Goal: Task Accomplishment & Management: Manage account settings

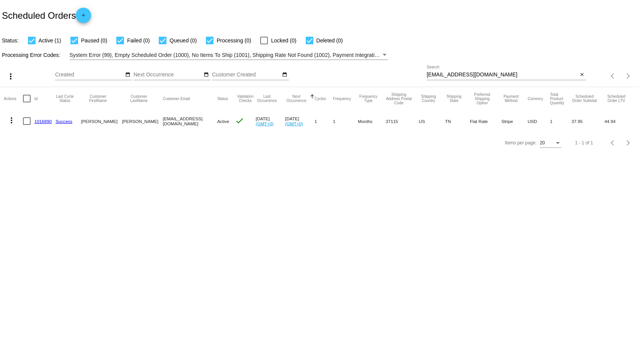
click at [583, 74] on app-dashboard-scheduled-orders "Scheduled Orders add Status: Active (1) Paused (0) Failed (0) Queued (0) Proces…" at bounding box center [319, 77] width 639 height 154
click at [581, 76] on mat-icon "close" at bounding box center [581, 75] width 5 height 6
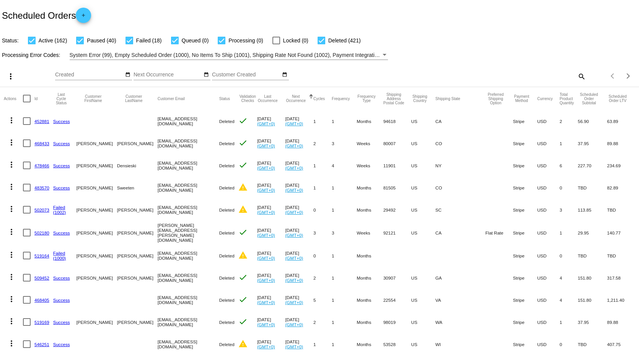
click at [579, 76] on mat-icon "search" at bounding box center [580, 76] width 9 height 12
paste input "[EMAIL_ADDRESS][DOMAIN_NAME]"
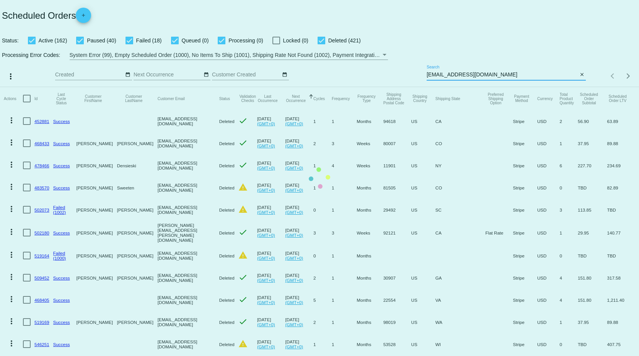
type input "[EMAIL_ADDRESS][DOMAIN_NAME]"
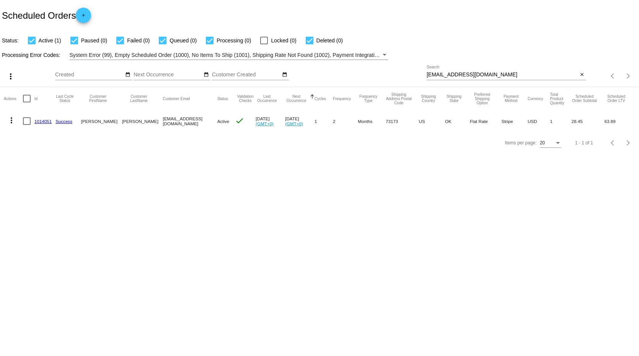
click at [41, 120] on link "1014051" at bounding box center [42, 121] width 17 height 5
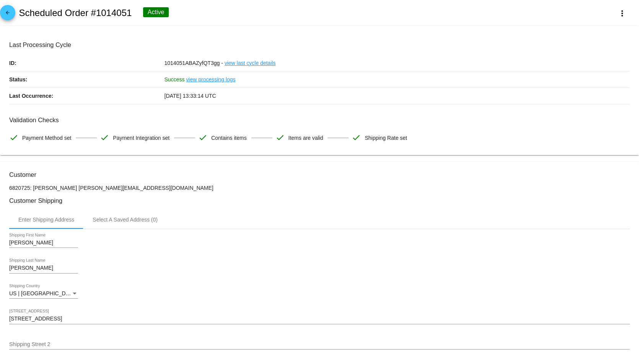
scroll to position [191, 0]
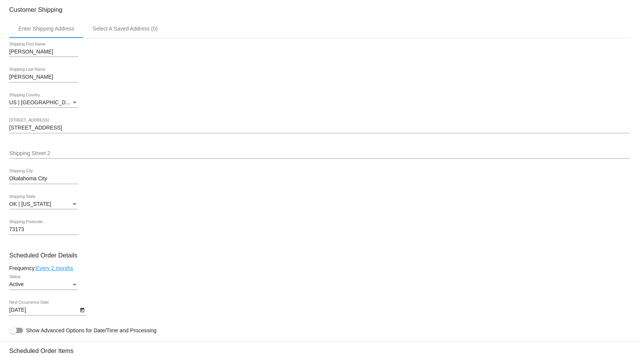
click at [49, 181] on input "Okalahoma City" at bounding box center [43, 179] width 69 height 6
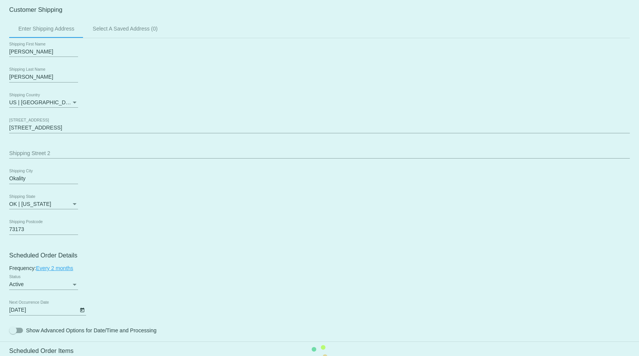
click at [31, 177] on mat-card "Customer 6820725: [PERSON_NAME] [PERSON_NAME][EMAIL_ADDRESS][DOMAIN_NAME] Custo…" at bounding box center [319, 353] width 639 height 765
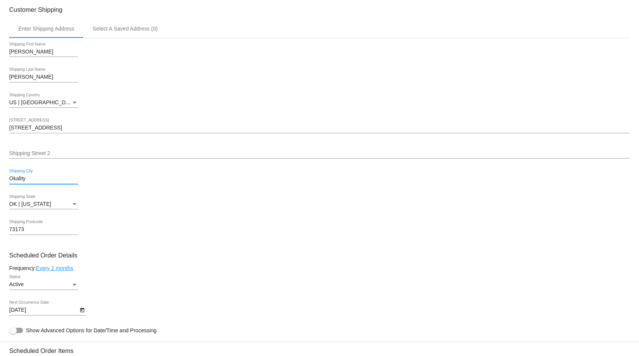
click at [30, 181] on input "Okality" at bounding box center [43, 179] width 69 height 6
type input "O"
type input "Okla"
click at [67, 176] on mat-card "Customer 6820725: [PERSON_NAME] [PERSON_NAME][EMAIL_ADDRESS][DOMAIN_NAME] Custo…" at bounding box center [319, 353] width 639 height 765
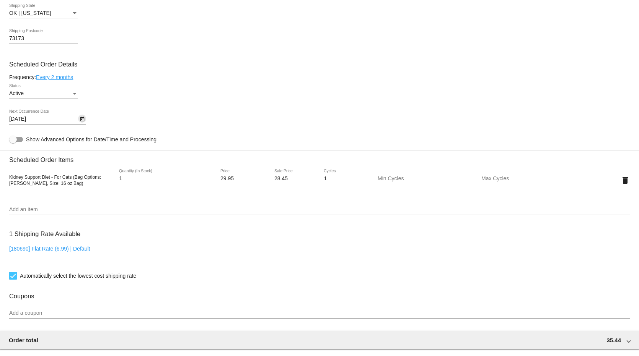
click at [83, 124] on icon "Open calendar" at bounding box center [82, 119] width 5 height 9
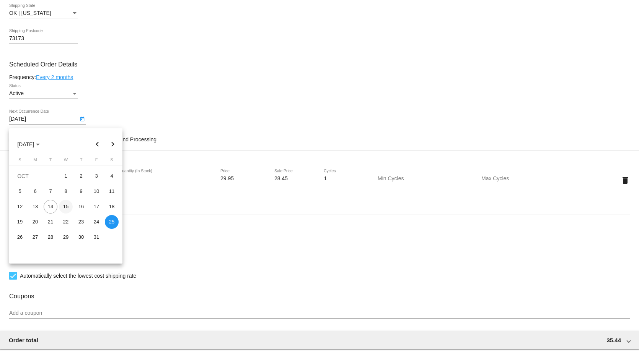
click at [66, 208] on div "15" at bounding box center [66, 207] width 14 height 14
type input "[DATE]"
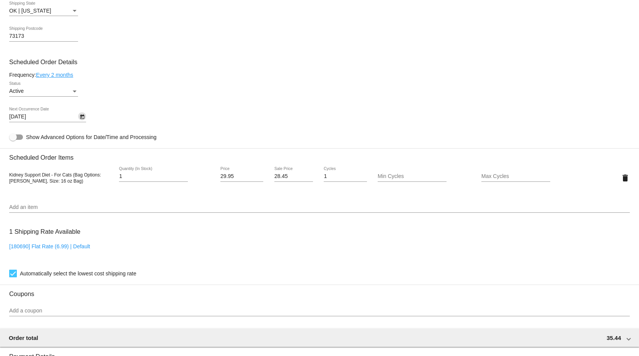
scroll to position [576, 0]
